Goal: Information Seeking & Learning: Check status

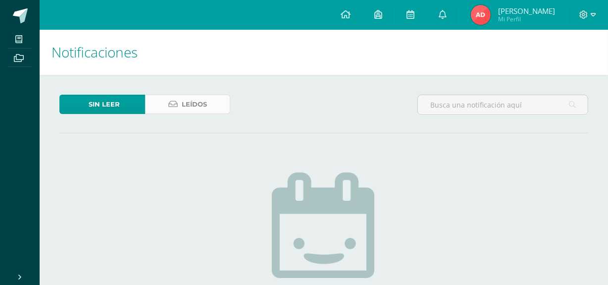
click at [156, 103] on link "Leídos" at bounding box center [188, 104] width 86 height 19
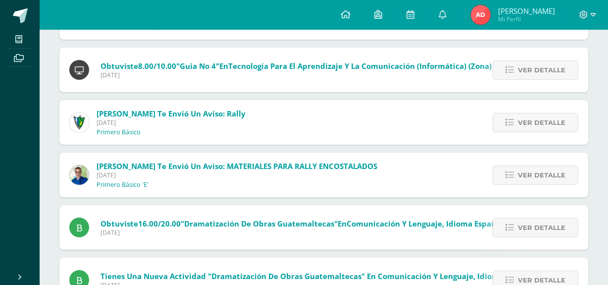
scroll to position [225, 0]
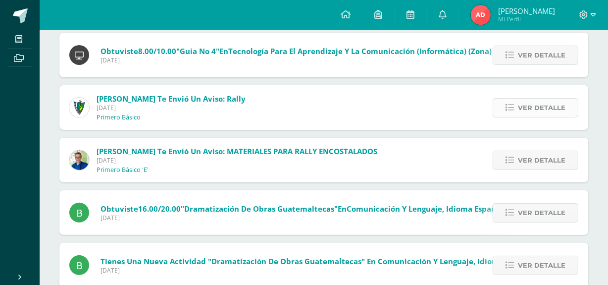
click at [513, 113] on link "Ver detalle" at bounding box center [536, 107] width 86 height 19
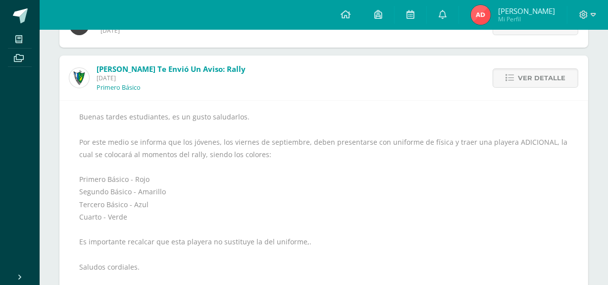
scroll to position [270, 0]
